Goal: Find specific page/section: Find specific page/section

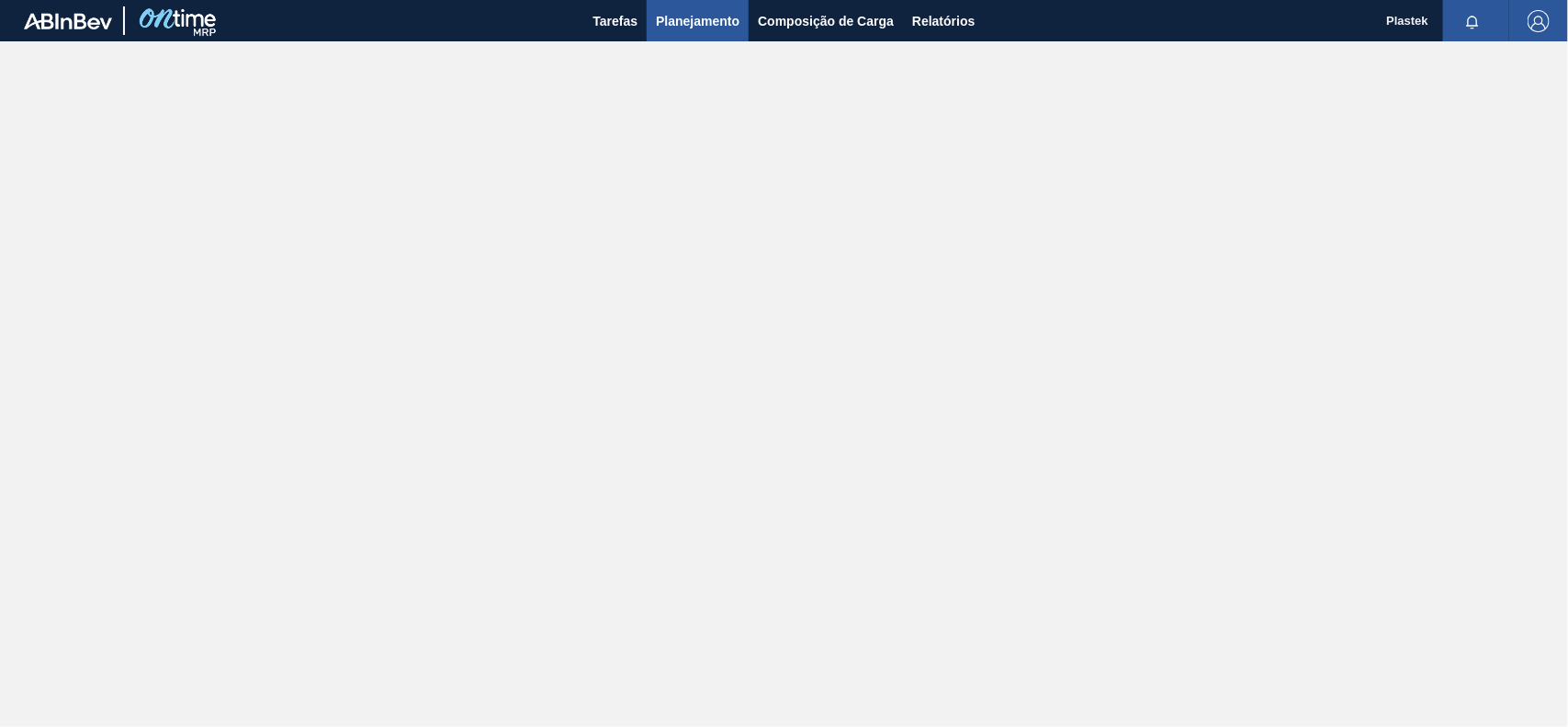
click at [700, 14] on span "Planejamento" at bounding box center [698, 21] width 84 height 22
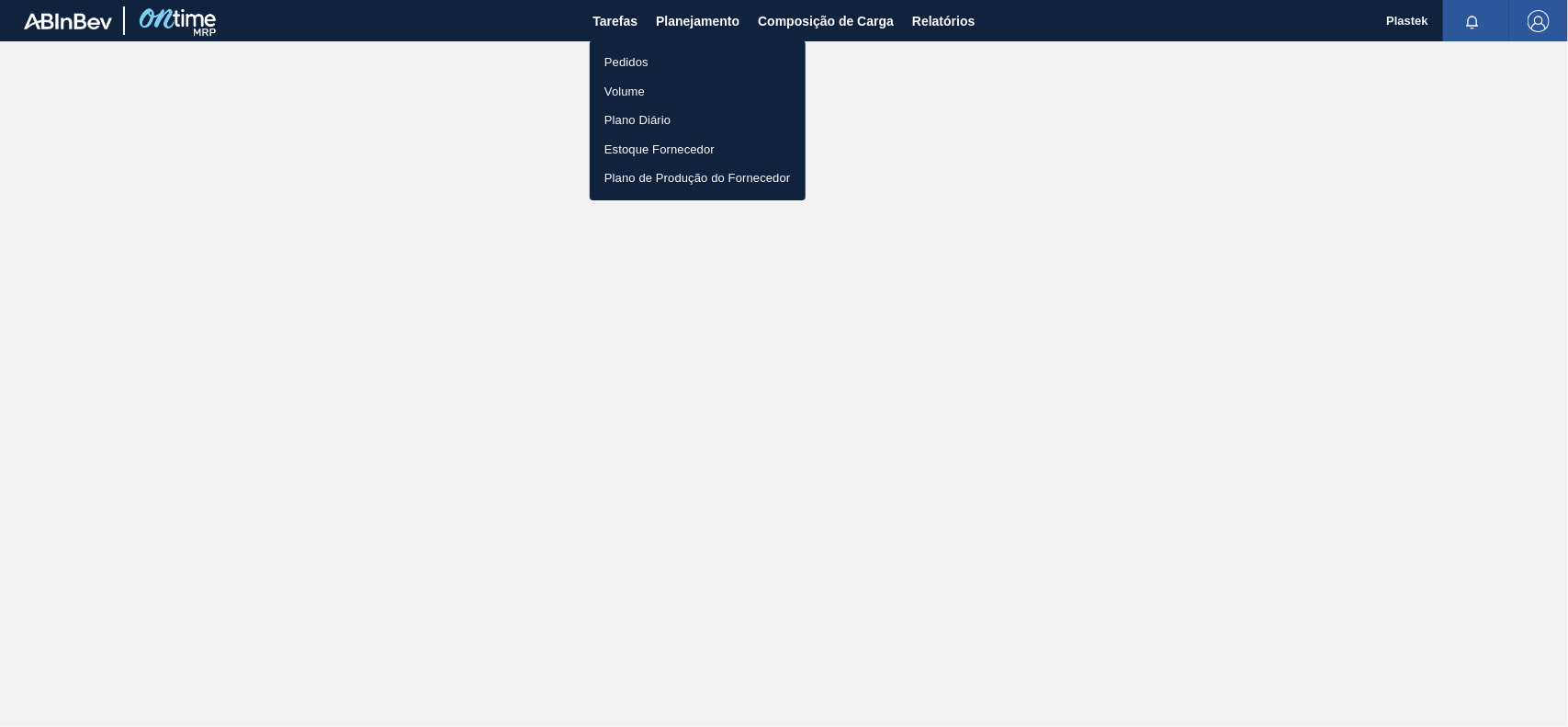
click at [637, 46] on ul "Pedidos Volume Plano Diário Estoque Fornecedor Plano de Produção do Fornecedor" at bounding box center [698, 120] width 216 height 160
click at [643, 73] on li "Pedidos" at bounding box center [698, 62] width 216 height 29
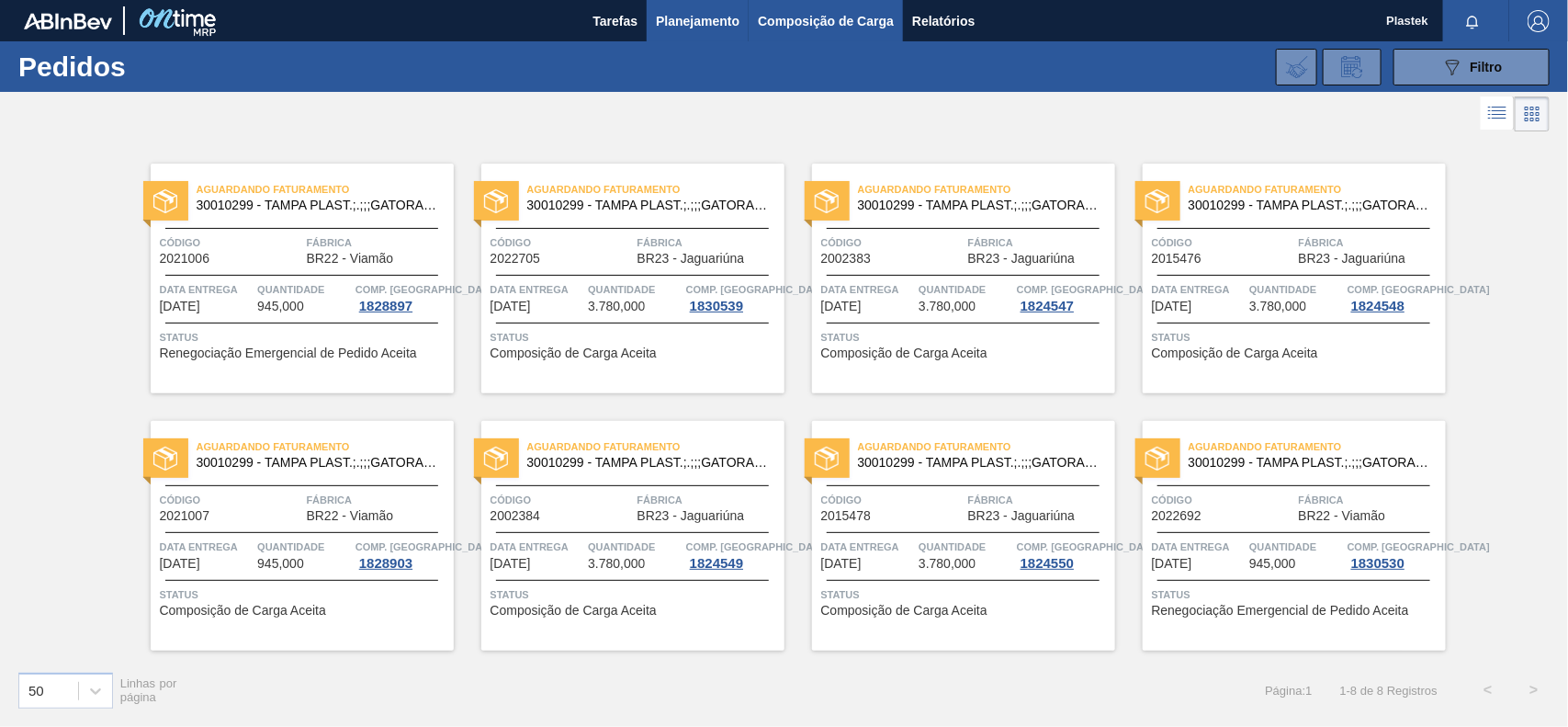
click at [840, 12] on span "Composição de Carga" at bounding box center [826, 21] width 136 height 22
